Goal: Task Accomplishment & Management: Manage account settings

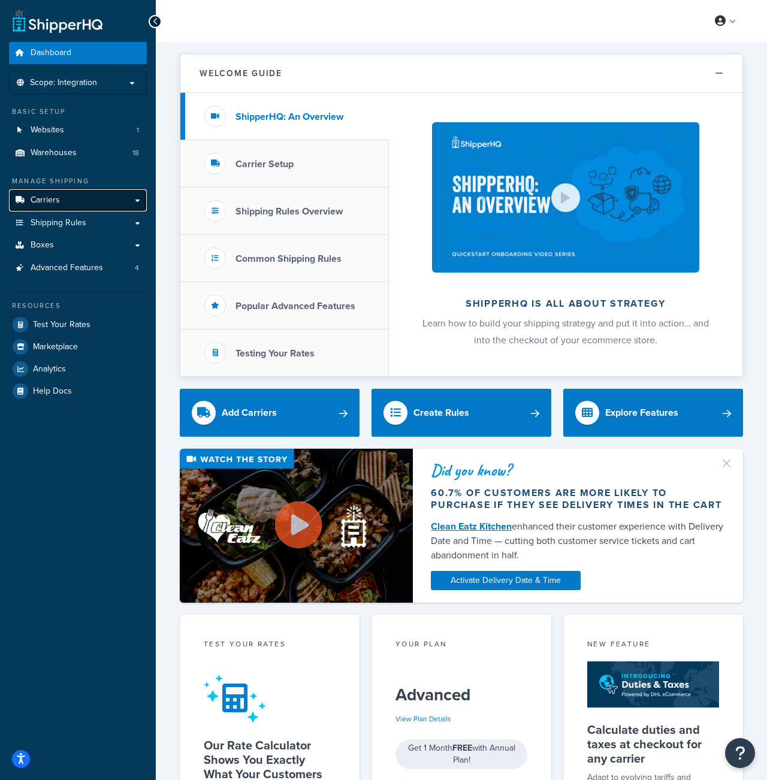
click at [73, 205] on link "Carriers" at bounding box center [78, 200] width 138 height 22
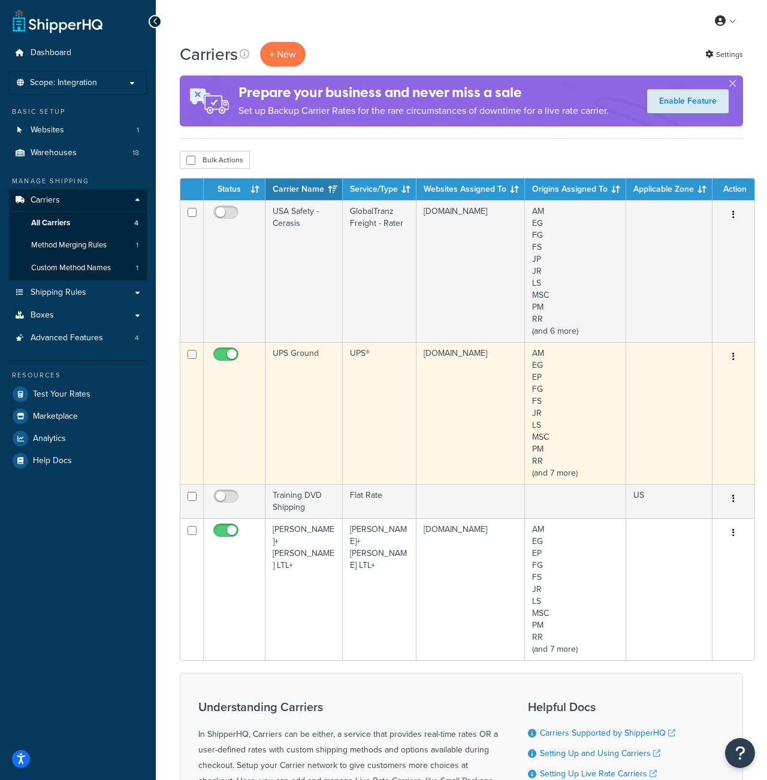
scroll to position [1, 0]
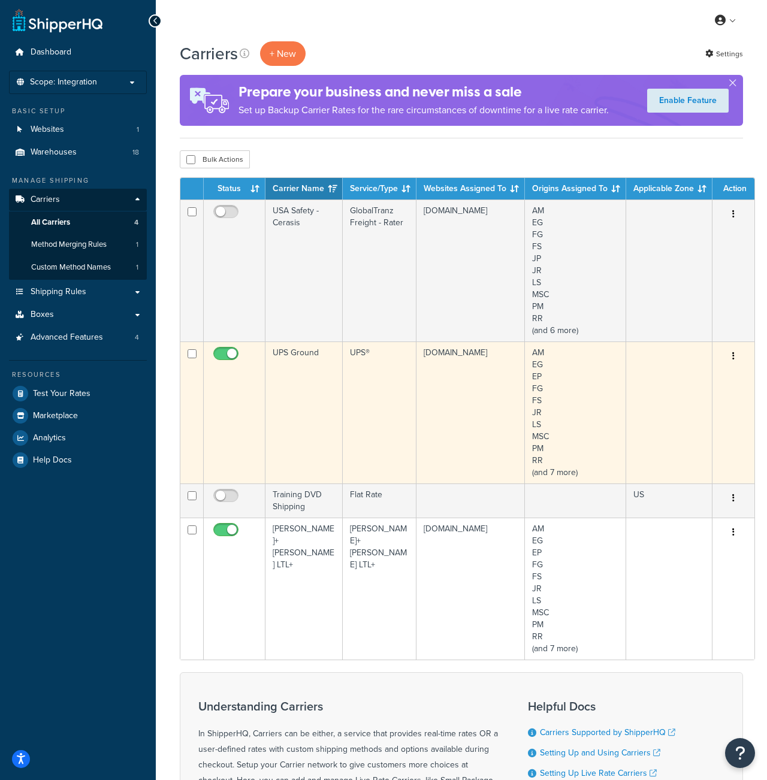
click at [730, 363] on button "button" at bounding box center [733, 356] width 17 height 19
click at [694, 376] on link "Edit" at bounding box center [682, 381] width 95 height 25
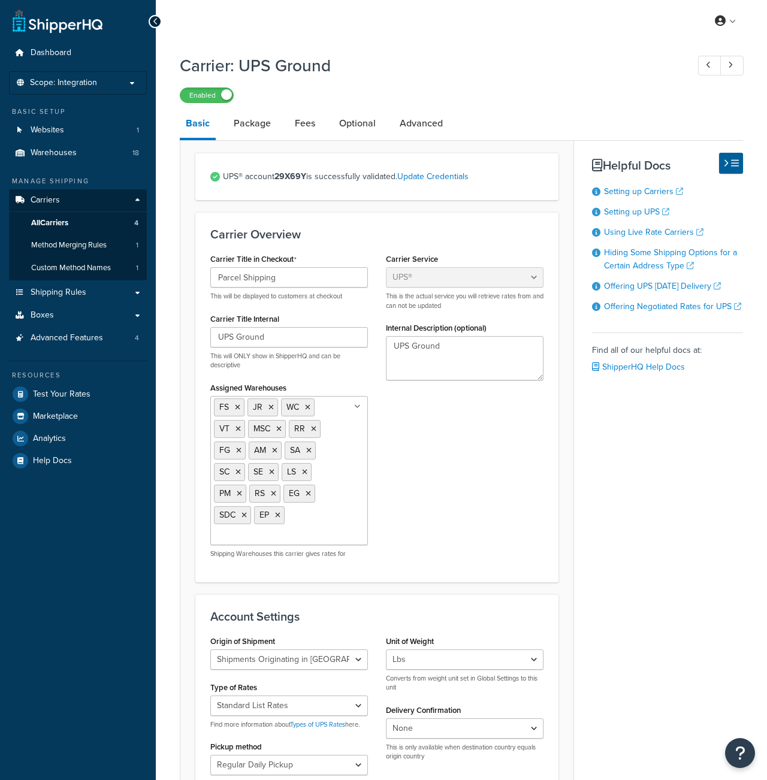
select select "ups"
select select "us"
select select "53"
click at [257, 127] on link "Package" at bounding box center [252, 123] width 49 height 29
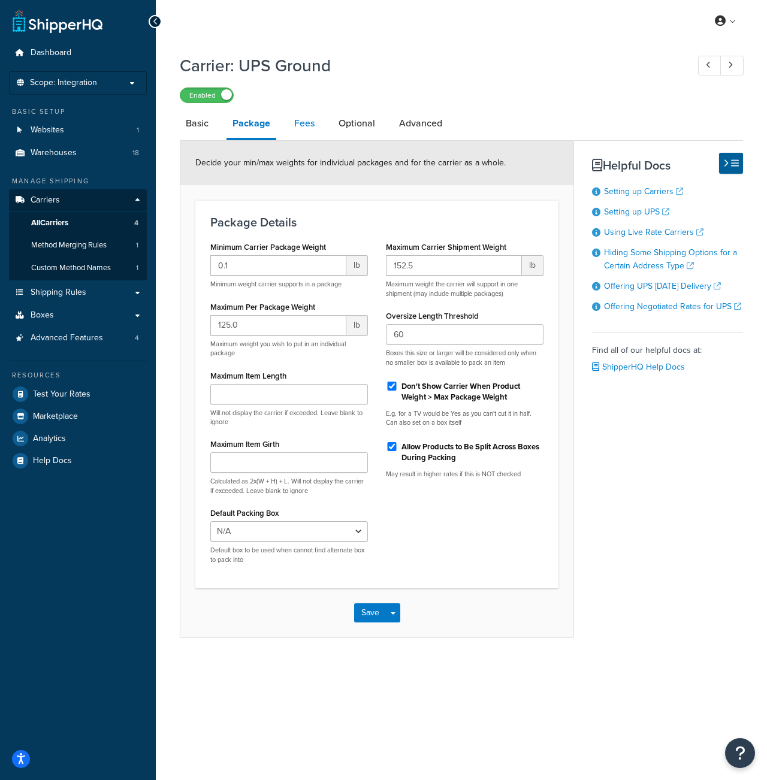
click at [316, 128] on link "Fees" at bounding box center [304, 123] width 32 height 29
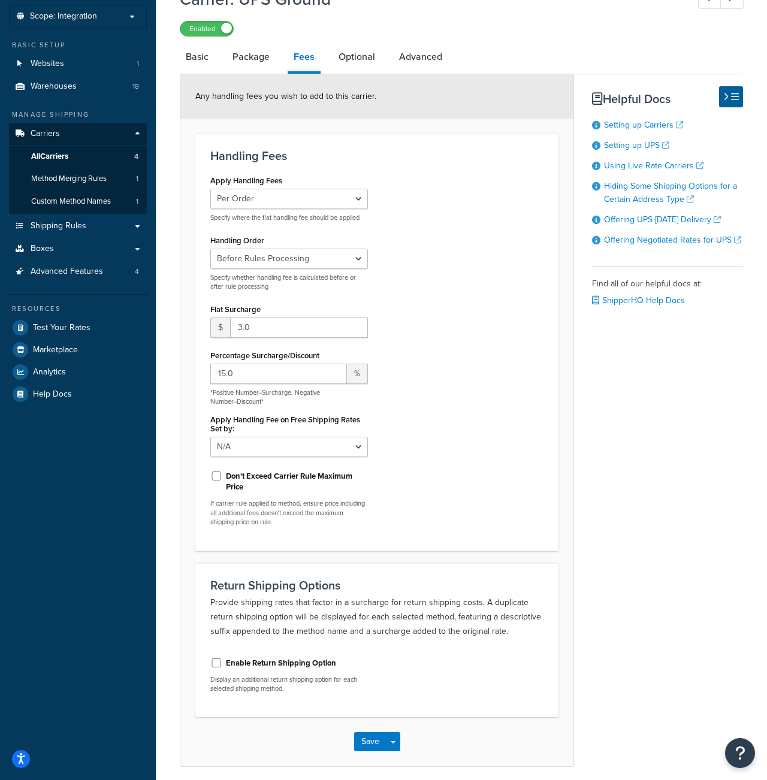
scroll to position [114, 0]
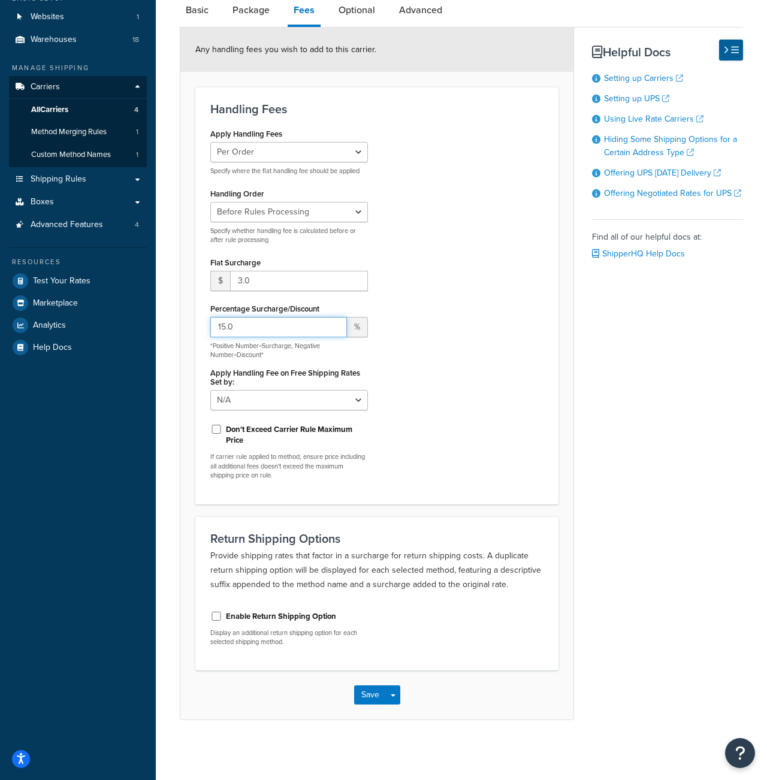
click at [236, 330] on input "15.0" at bounding box center [278, 327] width 137 height 20
click at [260, 328] on input "10.0" at bounding box center [278, 327] width 137 height 20
type input "10.0"
click at [382, 688] on button "Save" at bounding box center [370, 695] width 32 height 19
